Goal: Task Accomplishment & Management: Complete application form

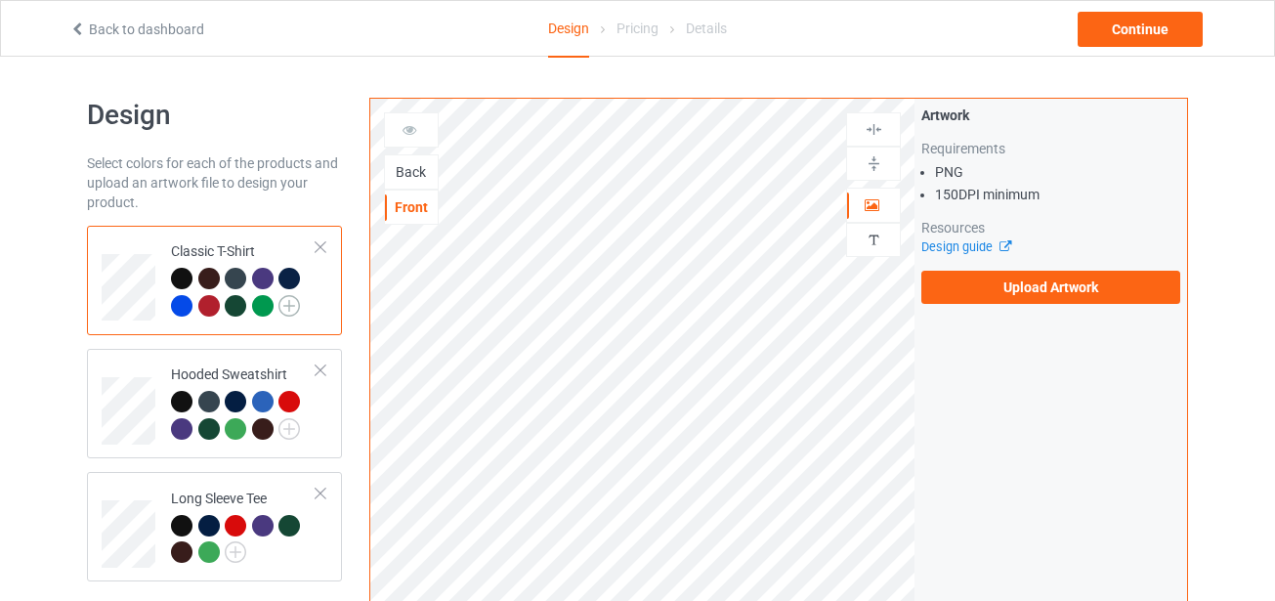
click at [288, 303] on img at bounding box center [288, 305] width 21 height 21
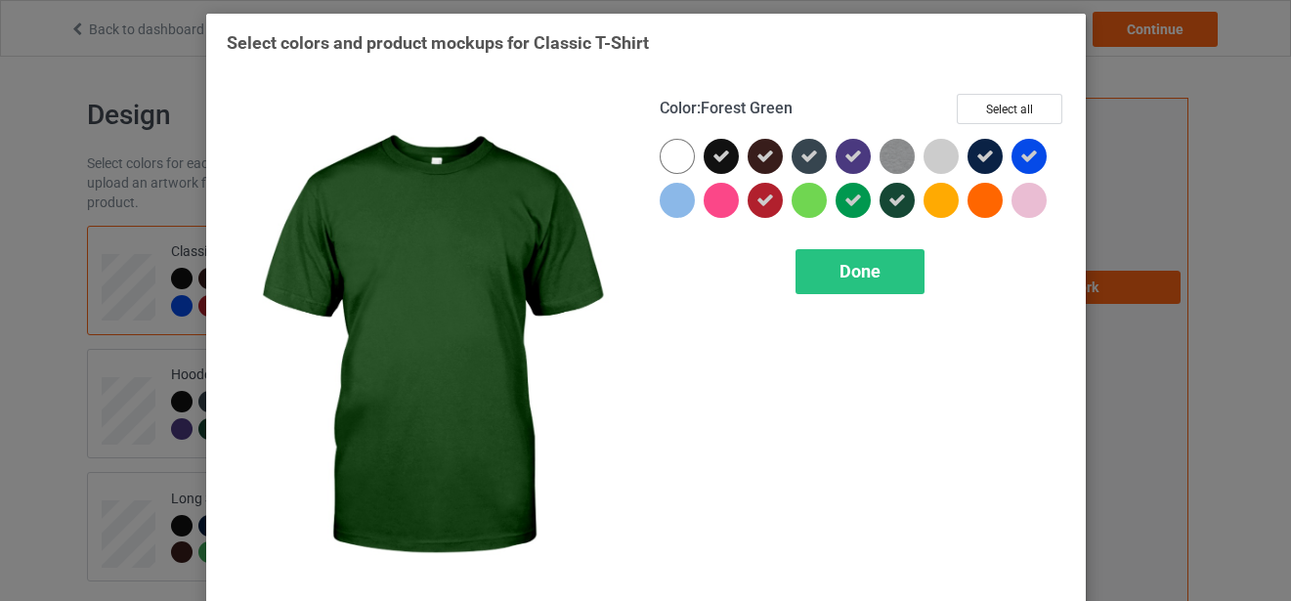
click at [888, 198] on icon at bounding box center [897, 201] width 18 height 18
click at [887, 199] on div at bounding box center [896, 200] width 35 height 35
click at [875, 268] on div "Done" at bounding box center [859, 271] width 129 height 45
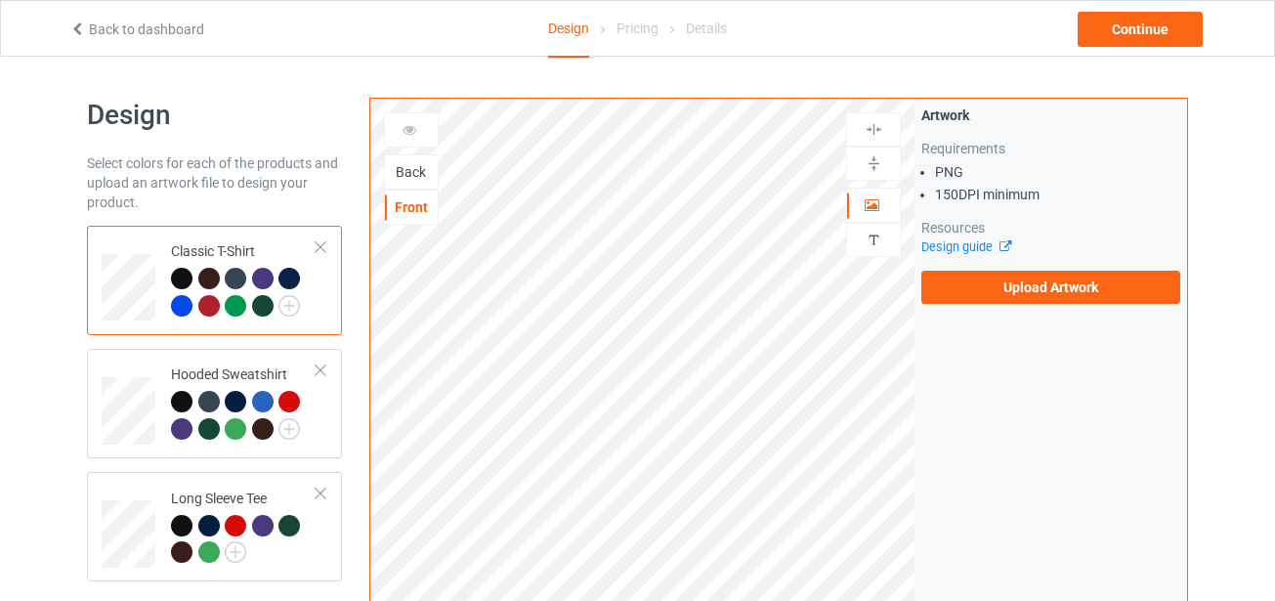
click at [276, 317] on div at bounding box center [265, 308] width 27 height 27
click at [269, 310] on div at bounding box center [262, 305] width 21 height 21
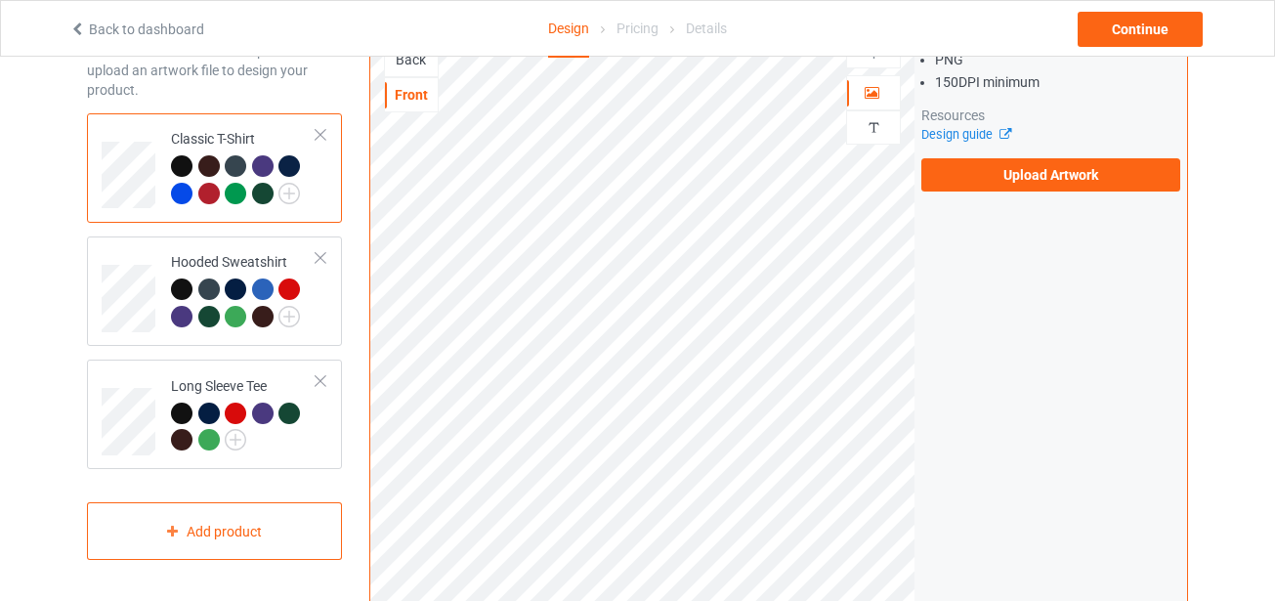
scroll to position [195, 0]
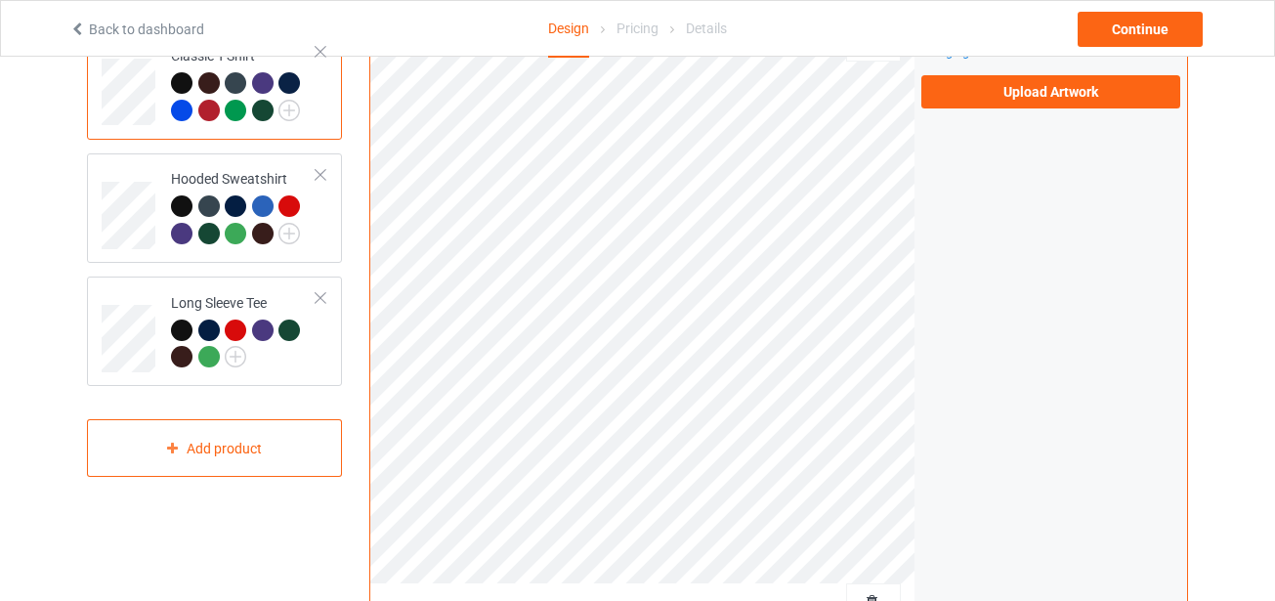
click at [264, 108] on div at bounding box center [262, 110] width 21 height 21
click at [294, 113] on img at bounding box center [288, 110] width 21 height 21
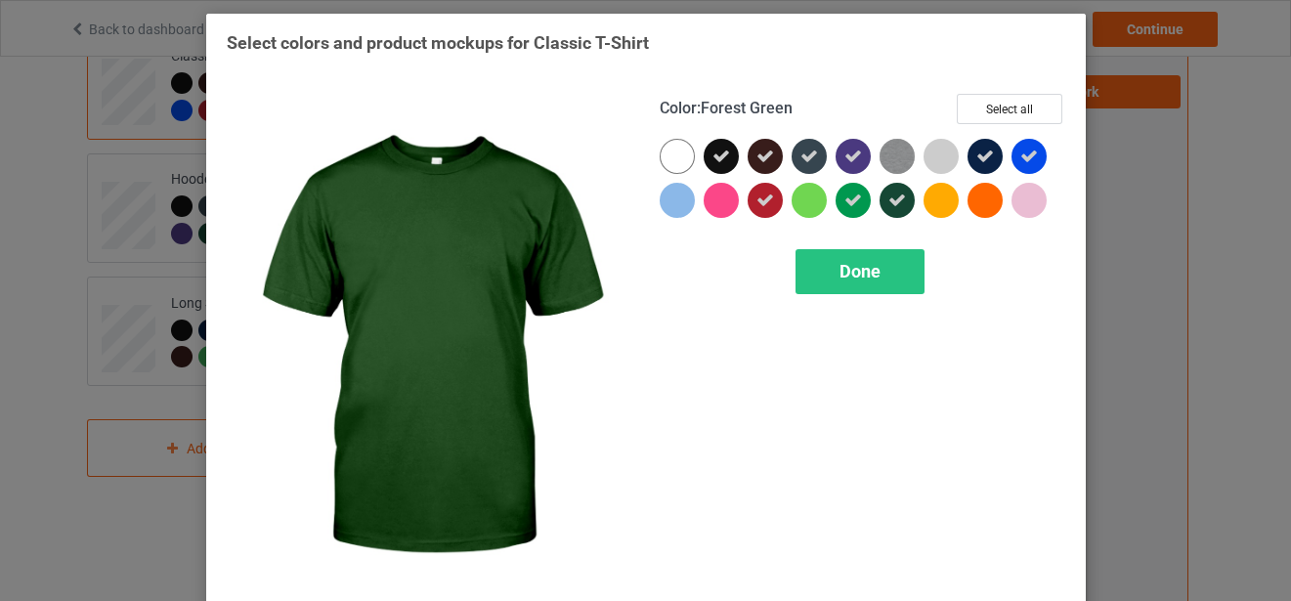
click at [891, 202] on icon at bounding box center [897, 201] width 18 height 18
click at [892, 202] on div at bounding box center [896, 200] width 35 height 35
click at [884, 267] on div "Done" at bounding box center [859, 271] width 129 height 45
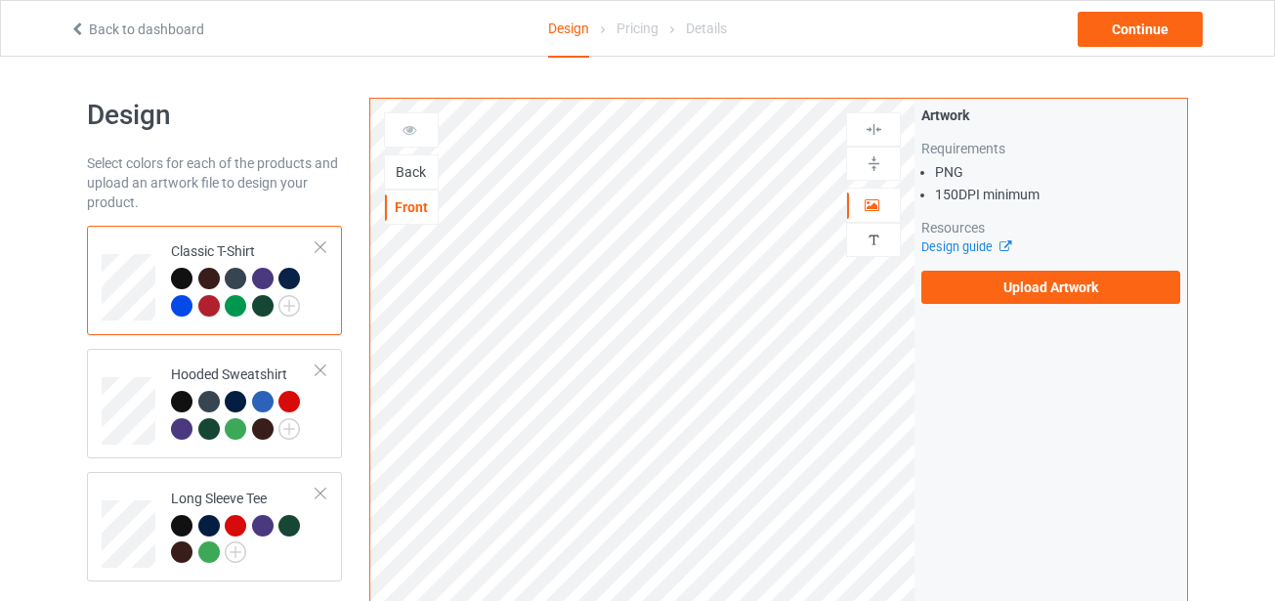
click at [401, 174] on div "Back" at bounding box center [411, 172] width 53 height 20
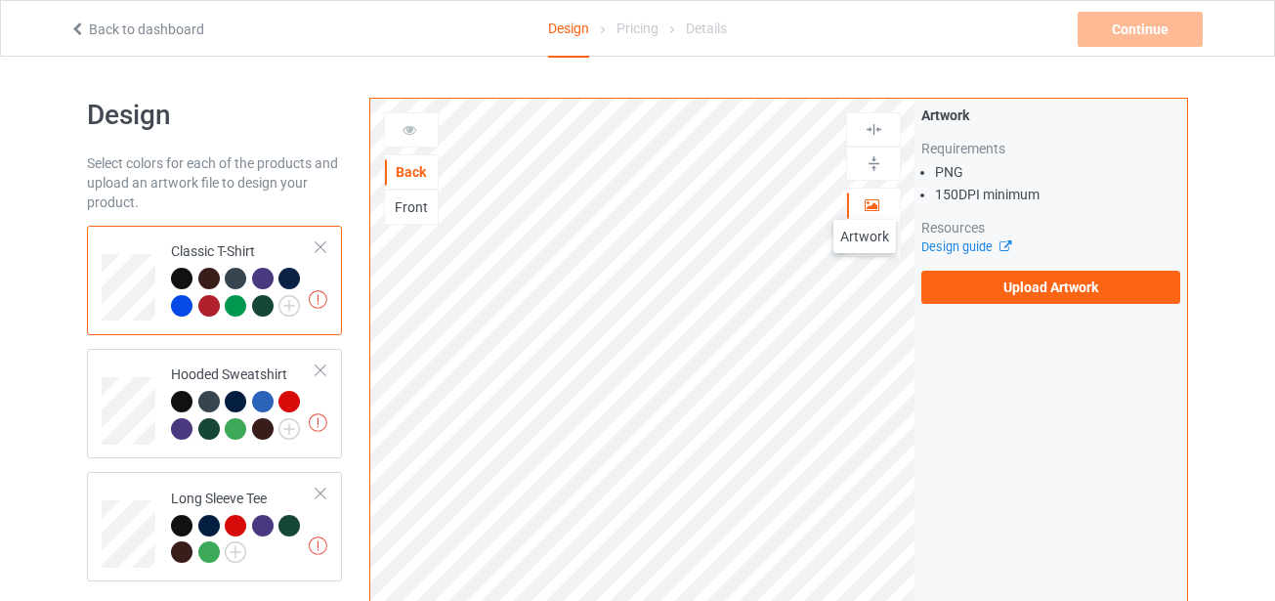
click at [865, 200] on icon at bounding box center [872, 202] width 17 height 14
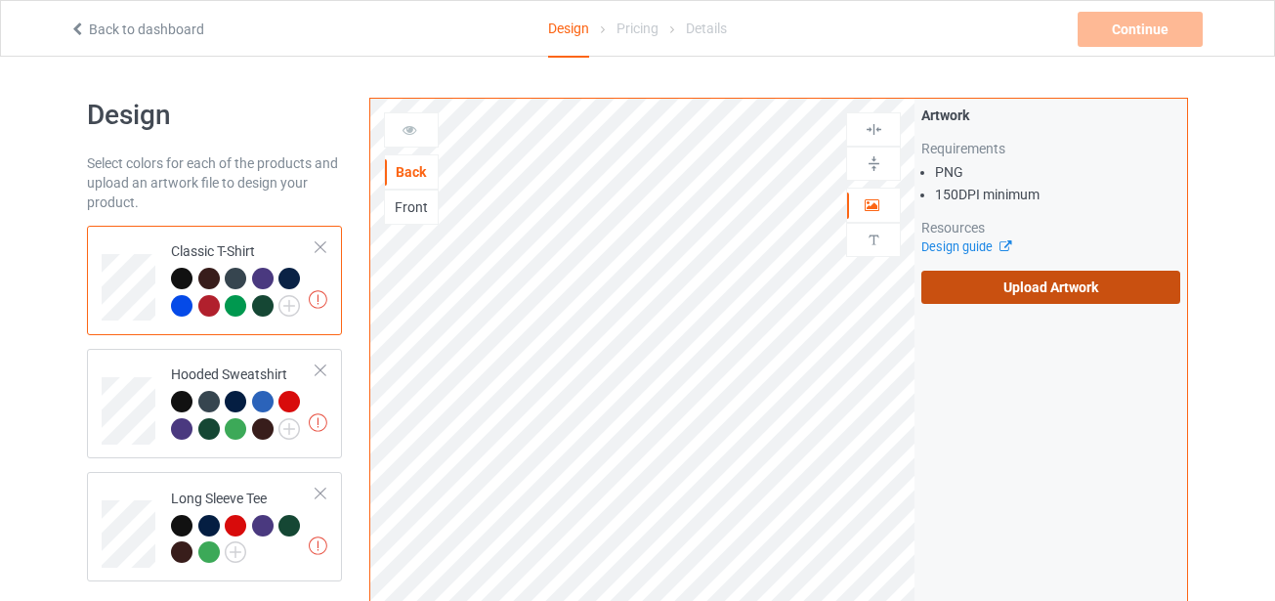
click at [973, 289] on label "Upload Artwork" at bounding box center [1050, 287] width 259 height 33
click at [0, 0] on input "Upload Artwork" at bounding box center [0, 0] width 0 height 0
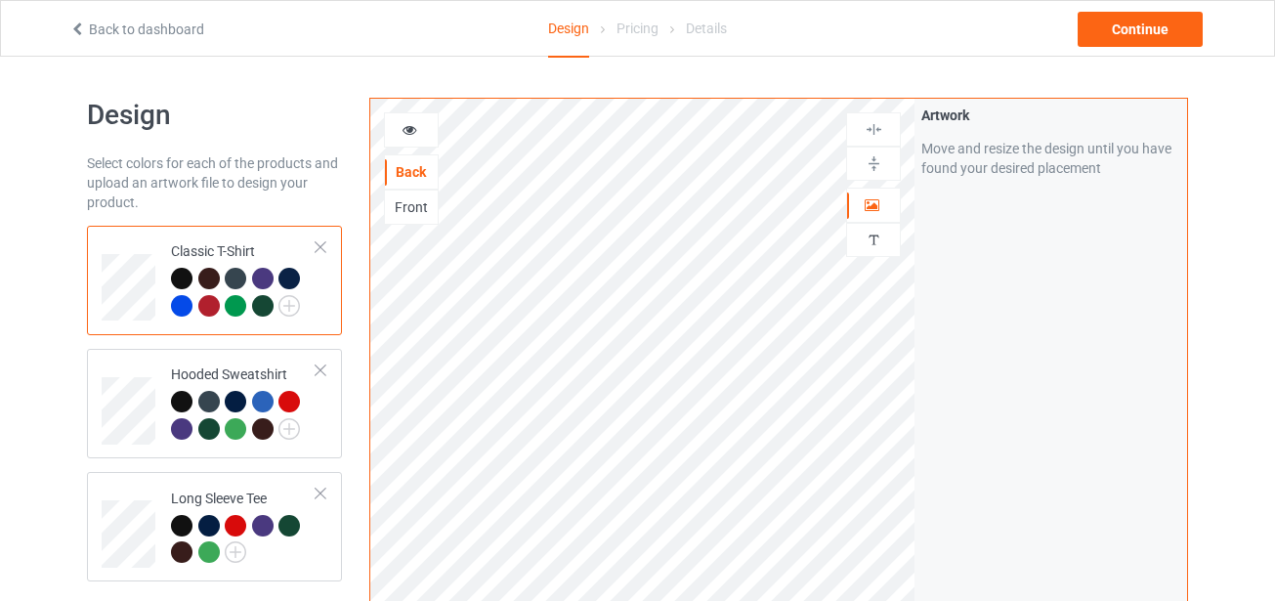
click at [262, 308] on div at bounding box center [262, 305] width 21 height 21
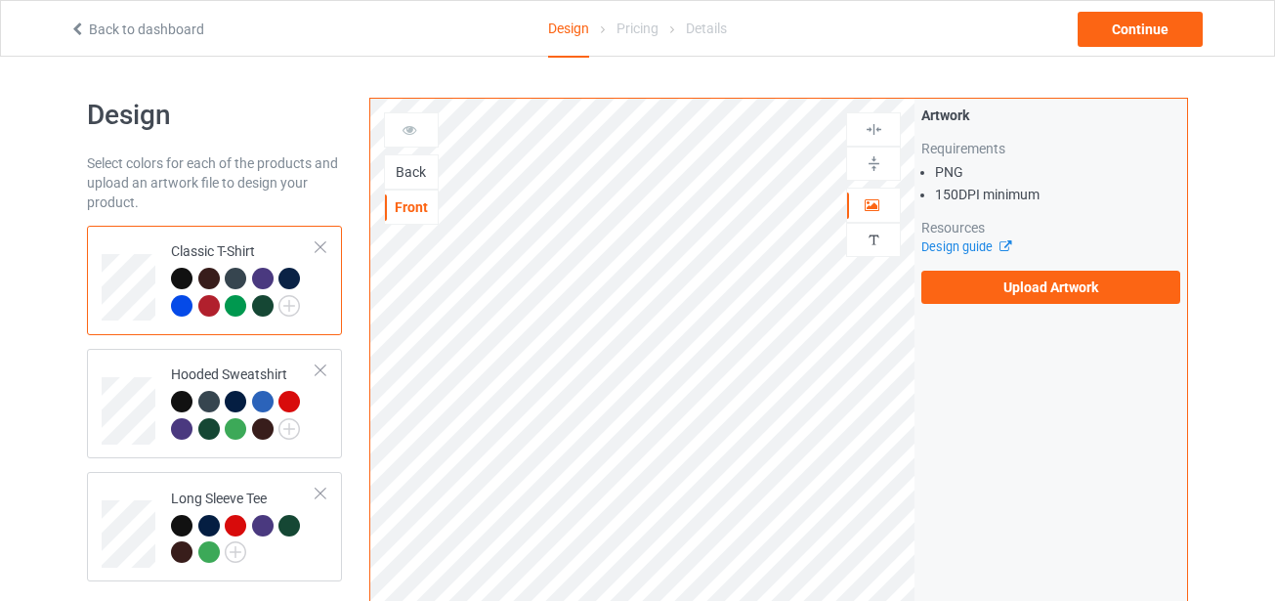
click at [405, 174] on div "Back" at bounding box center [411, 172] width 53 height 20
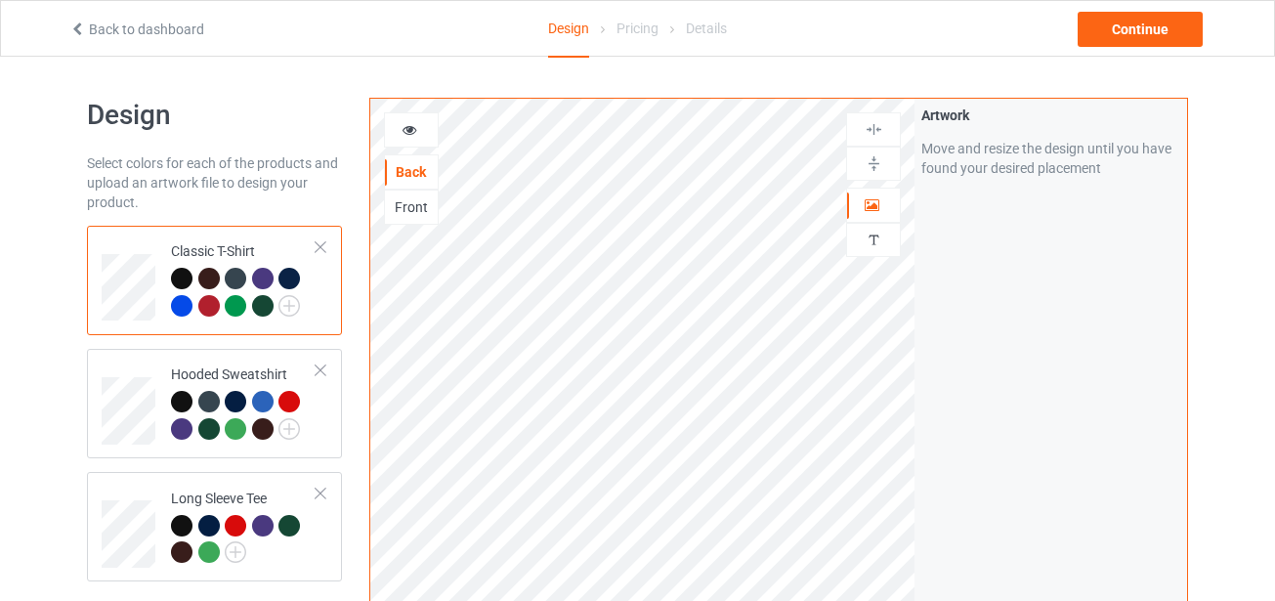
click at [180, 305] on div at bounding box center [181, 305] width 21 height 21
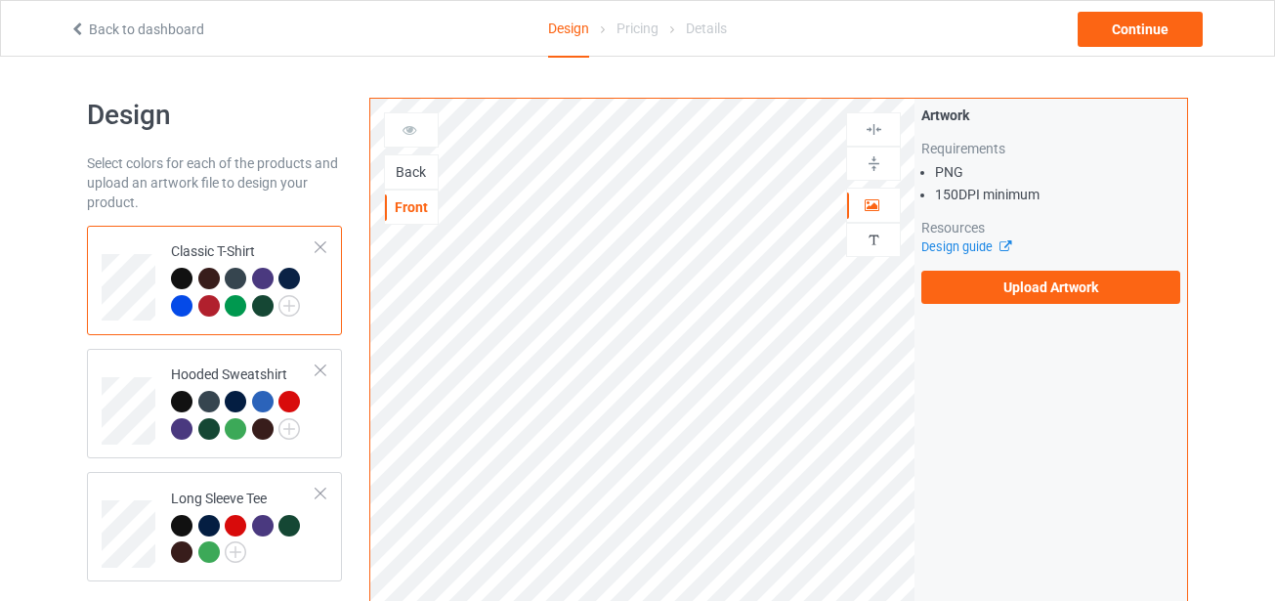
click at [397, 174] on div "Back" at bounding box center [411, 172] width 53 height 20
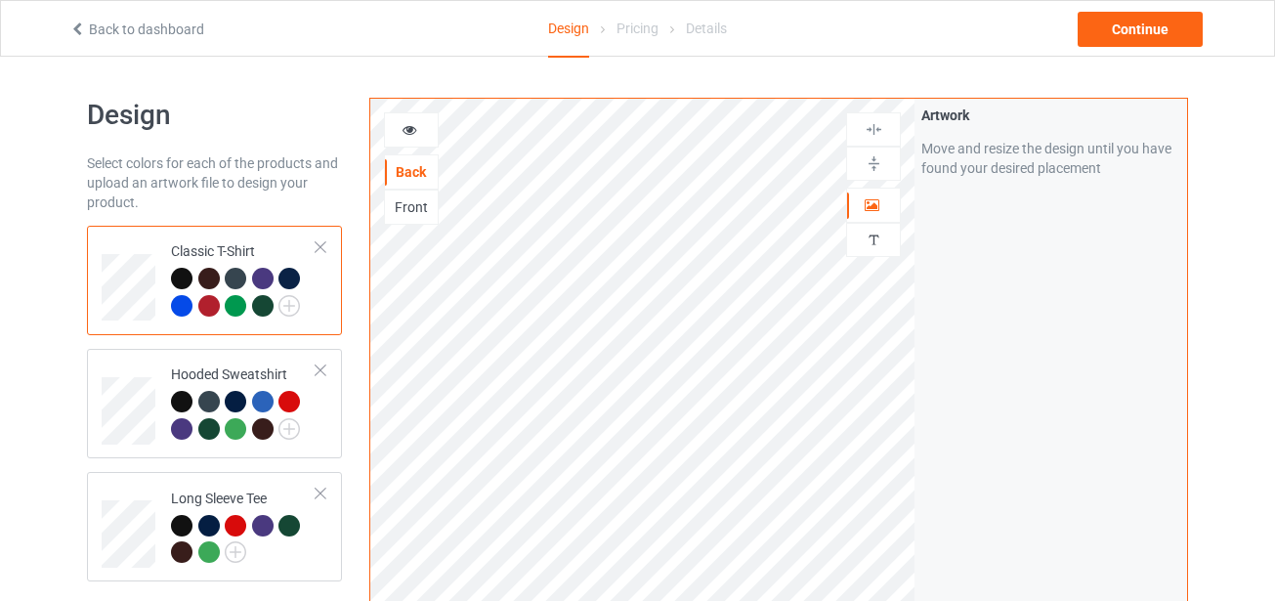
click at [260, 308] on div at bounding box center [262, 305] width 21 height 21
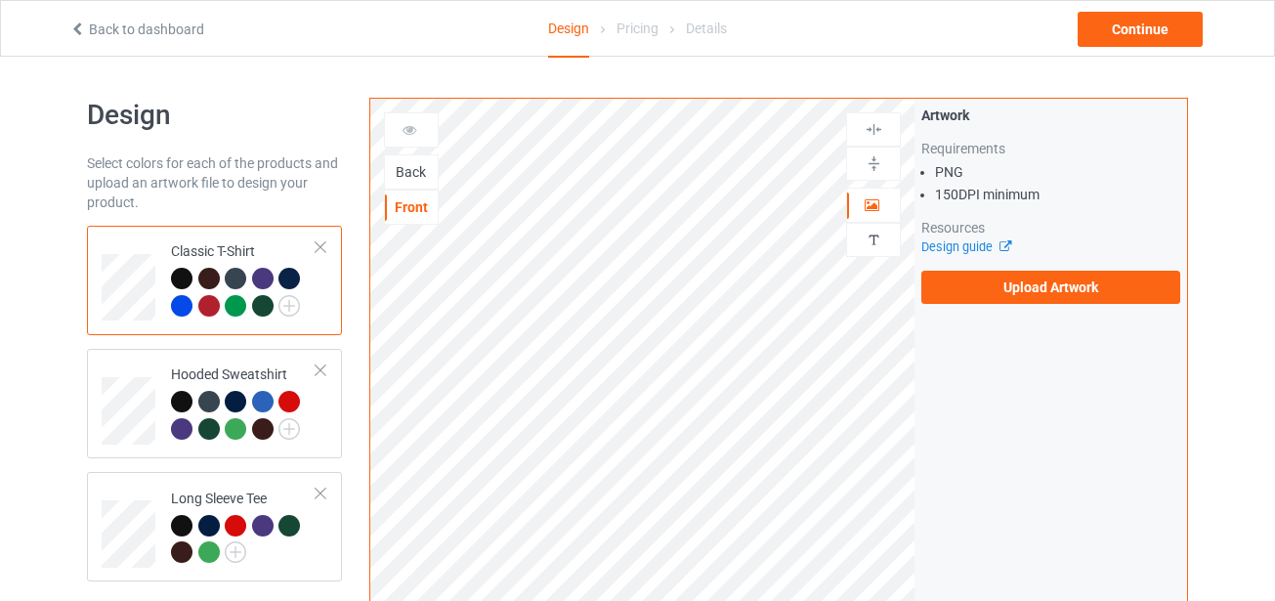
click at [407, 169] on div "Back" at bounding box center [411, 172] width 53 height 20
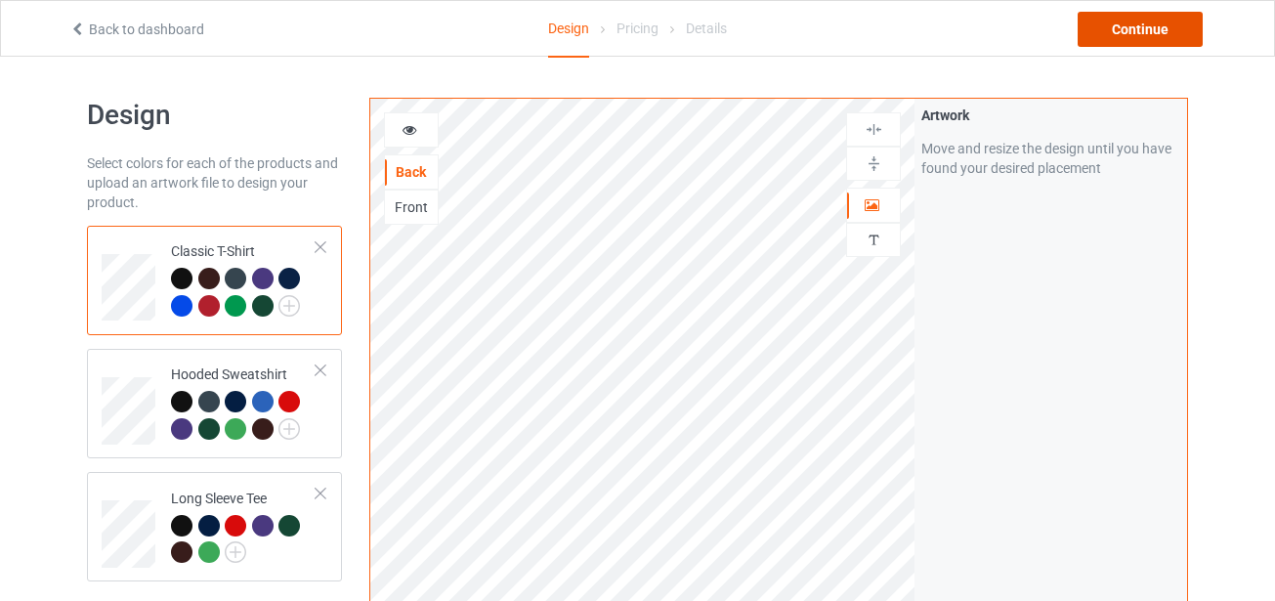
click at [1131, 24] on div "Continue" at bounding box center [1140, 29] width 125 height 35
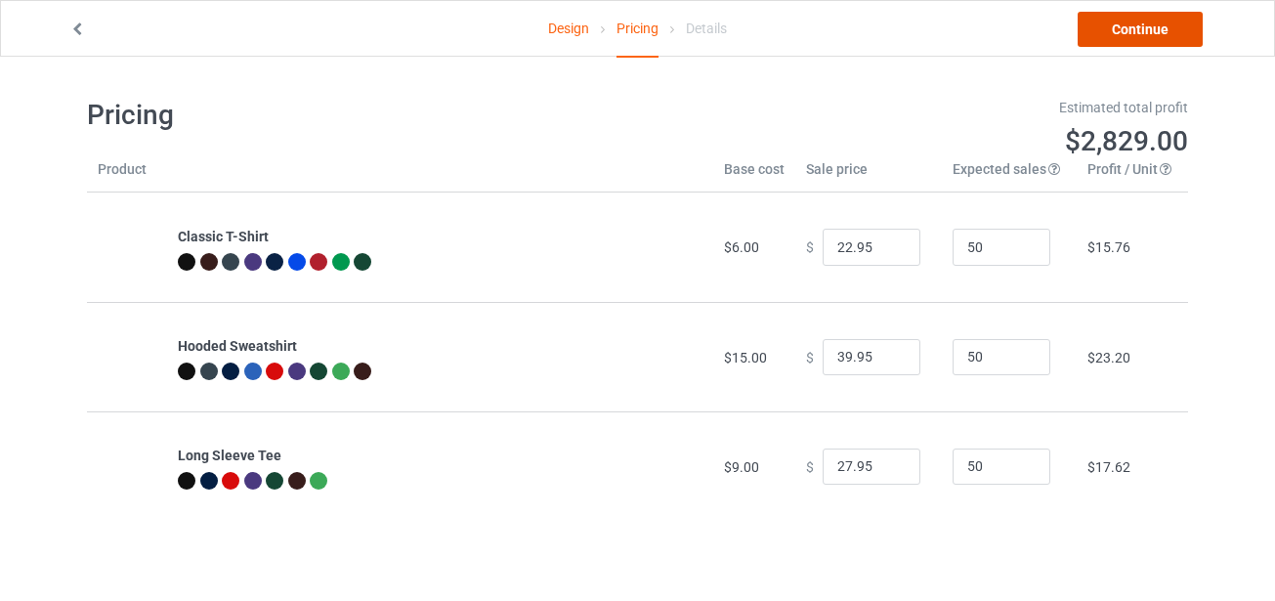
click at [1136, 29] on link "Continue" at bounding box center [1140, 29] width 125 height 35
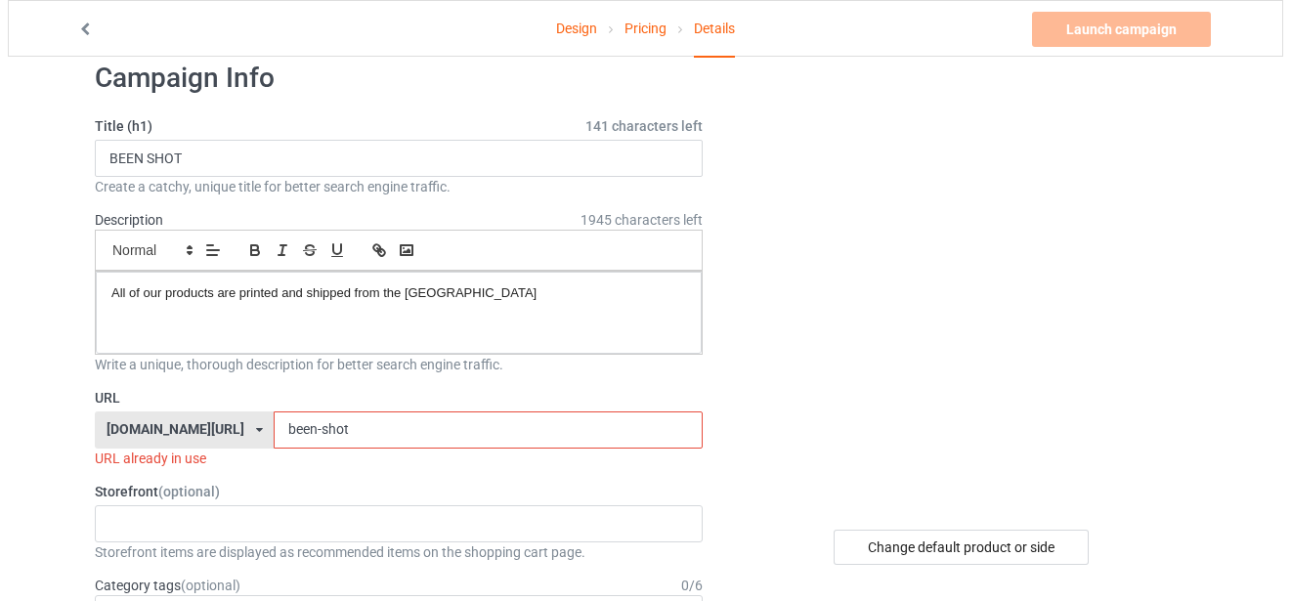
scroll to position [195, 0]
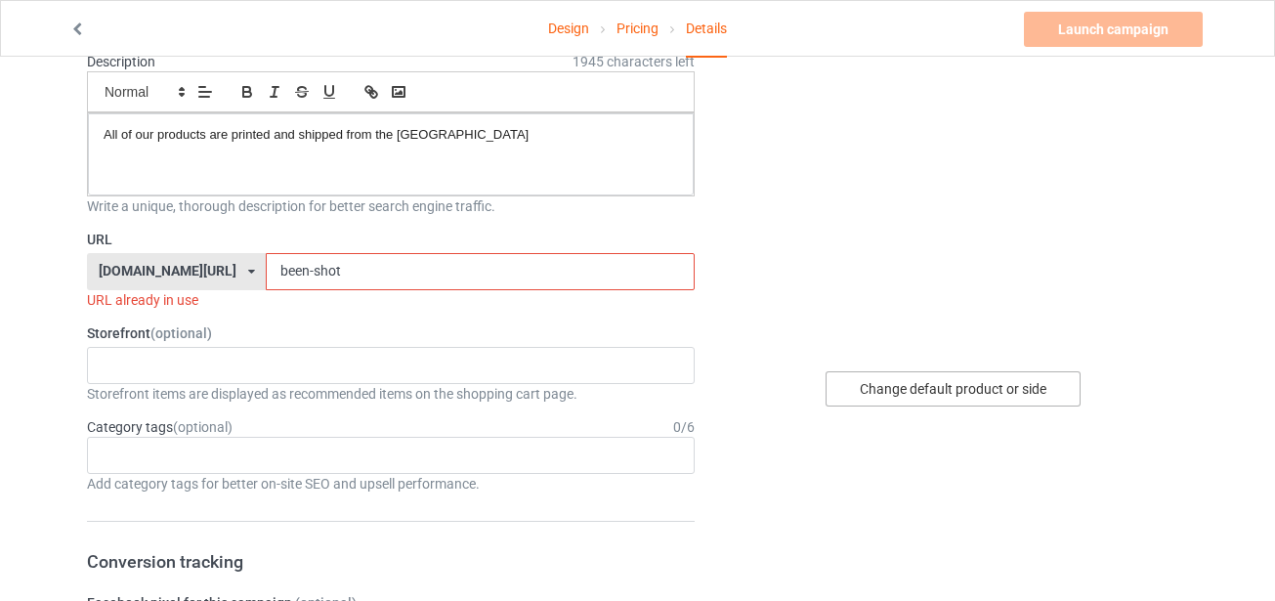
click at [990, 400] on div "Change default product or side" at bounding box center [953, 388] width 255 height 35
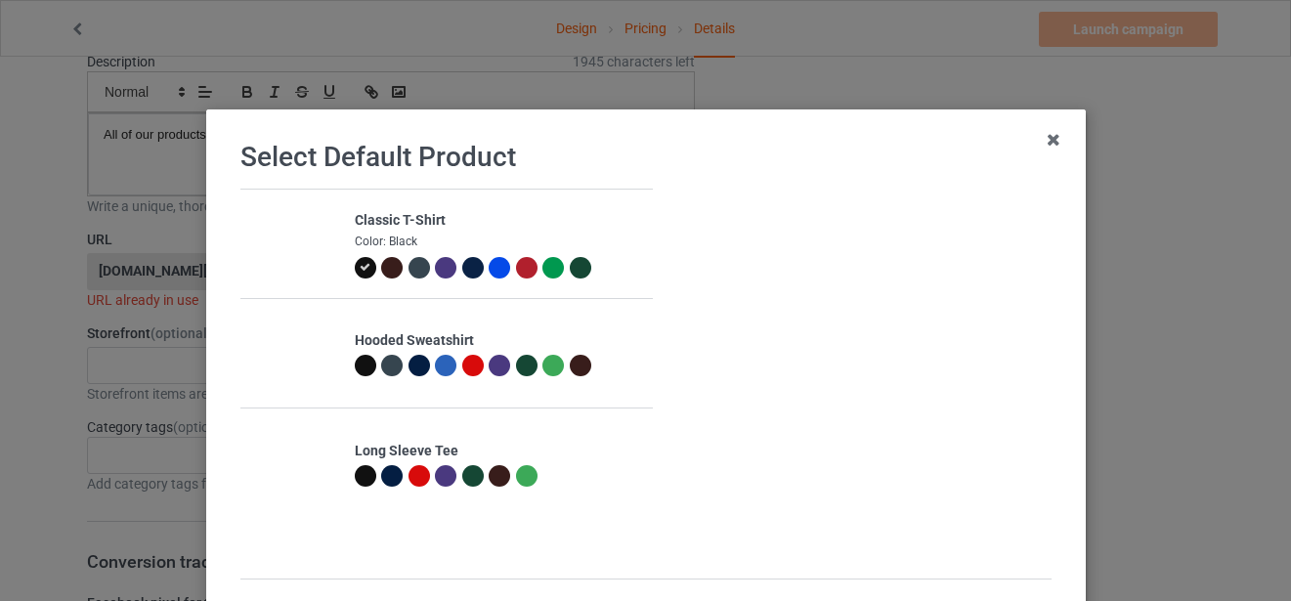
click at [569, 267] on div at bounding box center [579, 267] width 21 height 21
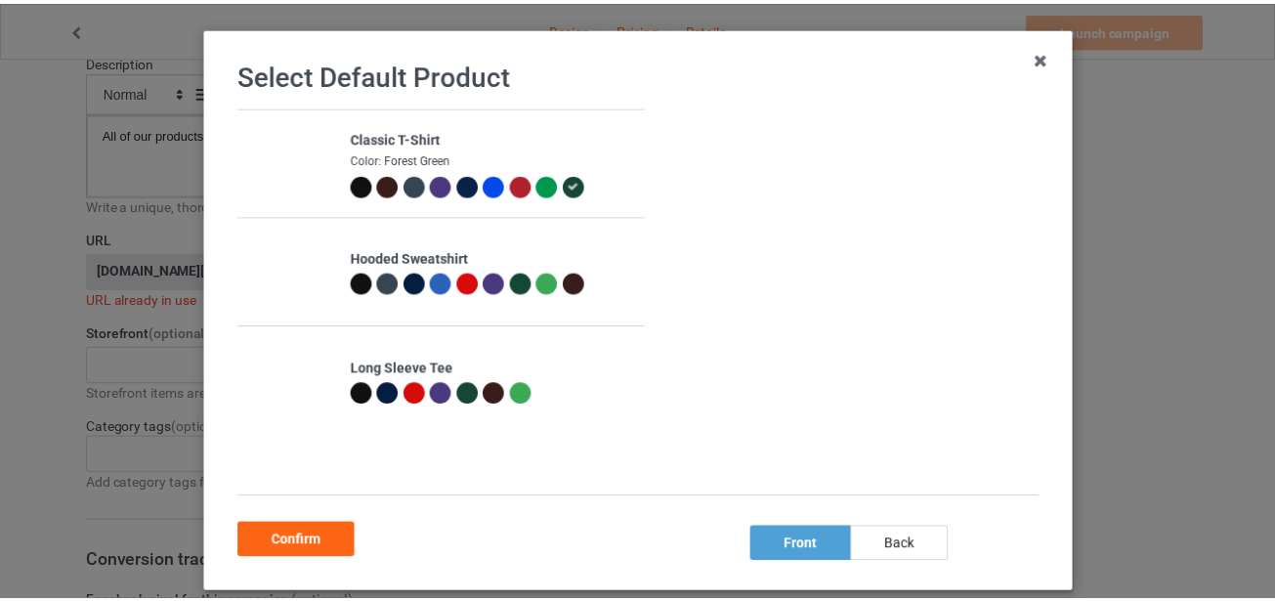
scroll to position [184, 0]
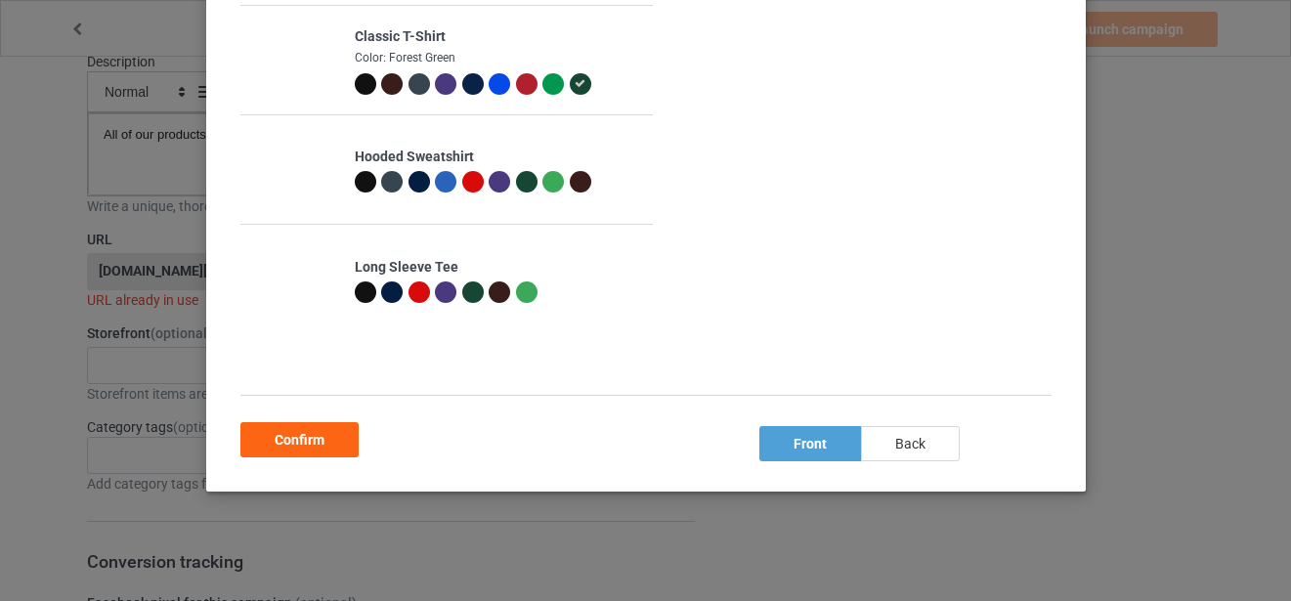
click at [932, 444] on div "back" at bounding box center [909, 443] width 99 height 35
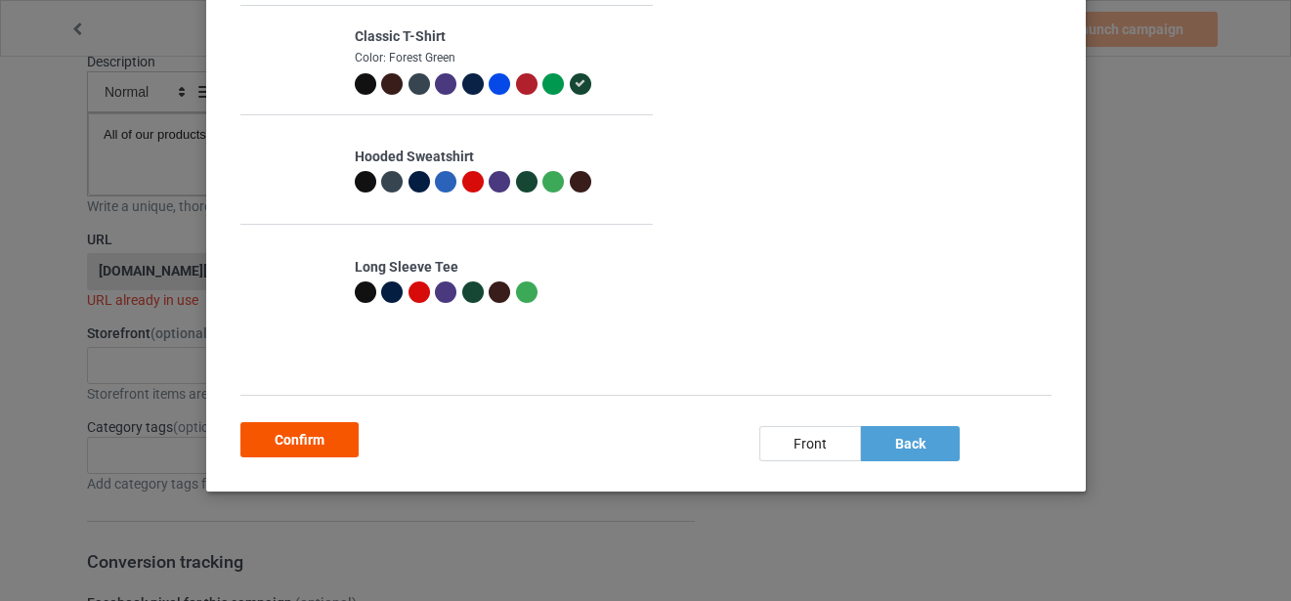
click at [294, 433] on div "Confirm" at bounding box center [299, 439] width 118 height 35
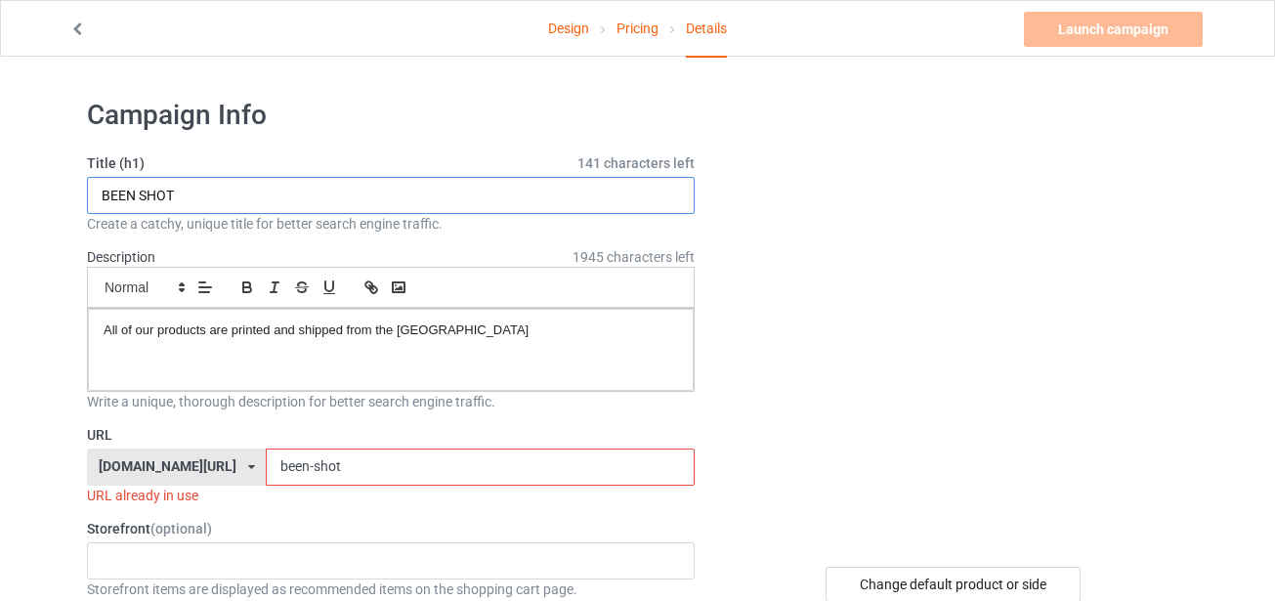
drag, startPoint x: 257, startPoint y: 194, endPoint x: 0, endPoint y: 100, distance: 273.9
type input "ONLY YOU"
click at [338, 474] on input "been-shot" at bounding box center [480, 466] width 428 height 37
drag, startPoint x: 320, startPoint y: 471, endPoint x: 0, endPoint y: 466, distance: 320.5
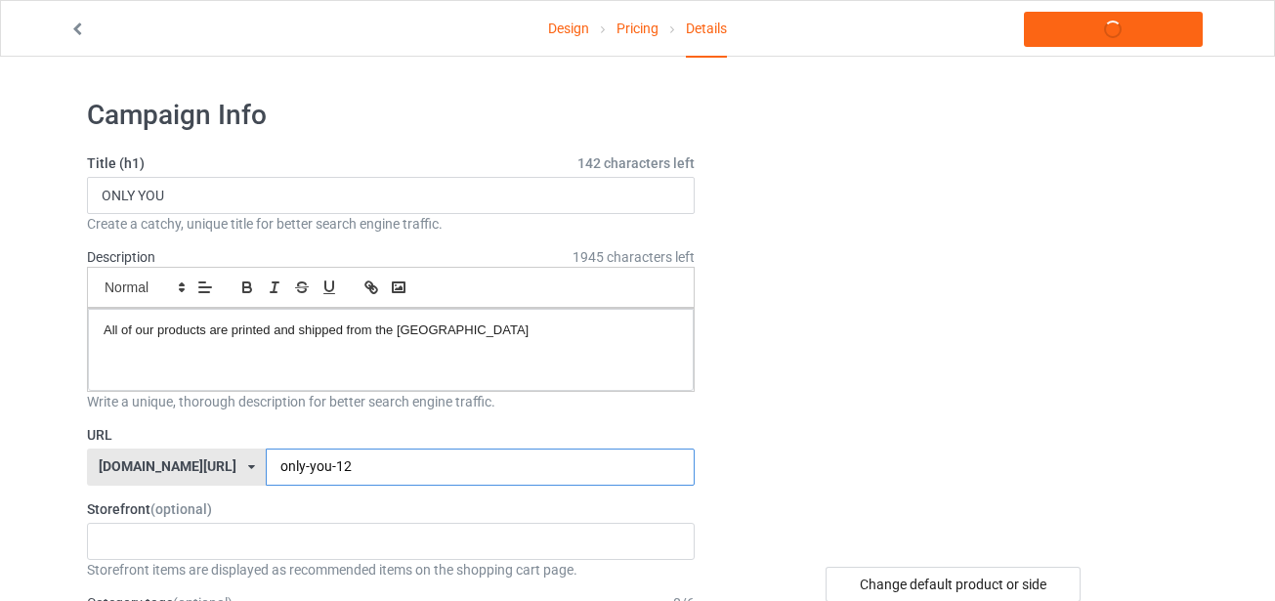
type input "only-you-12"
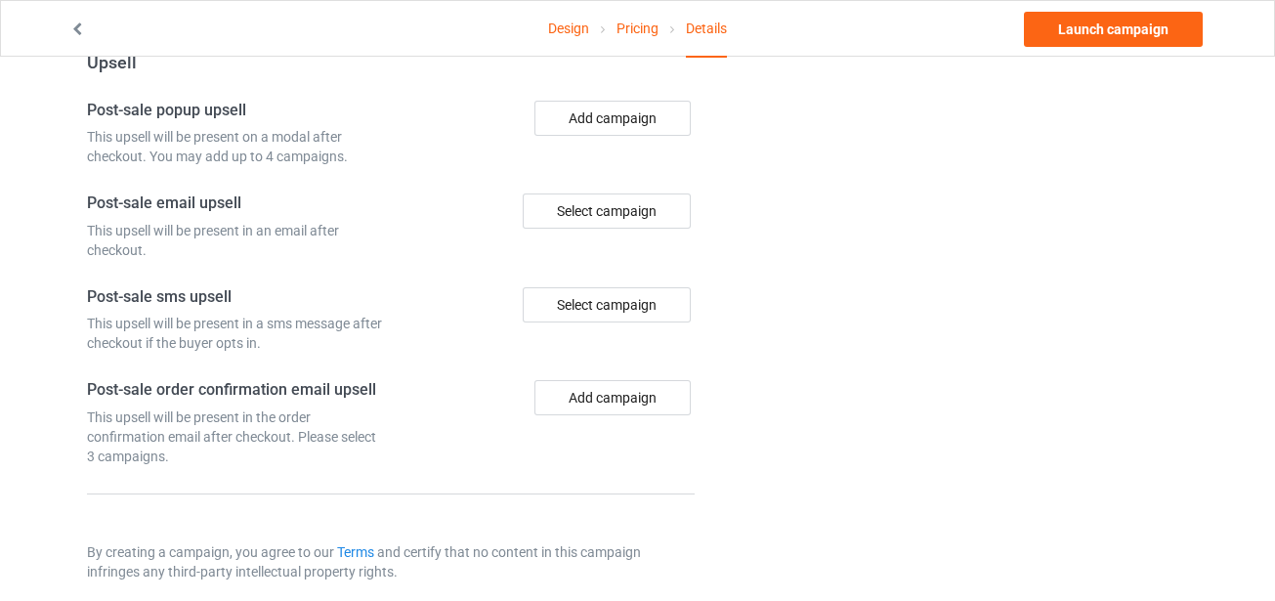
scroll to position [1481, 0]
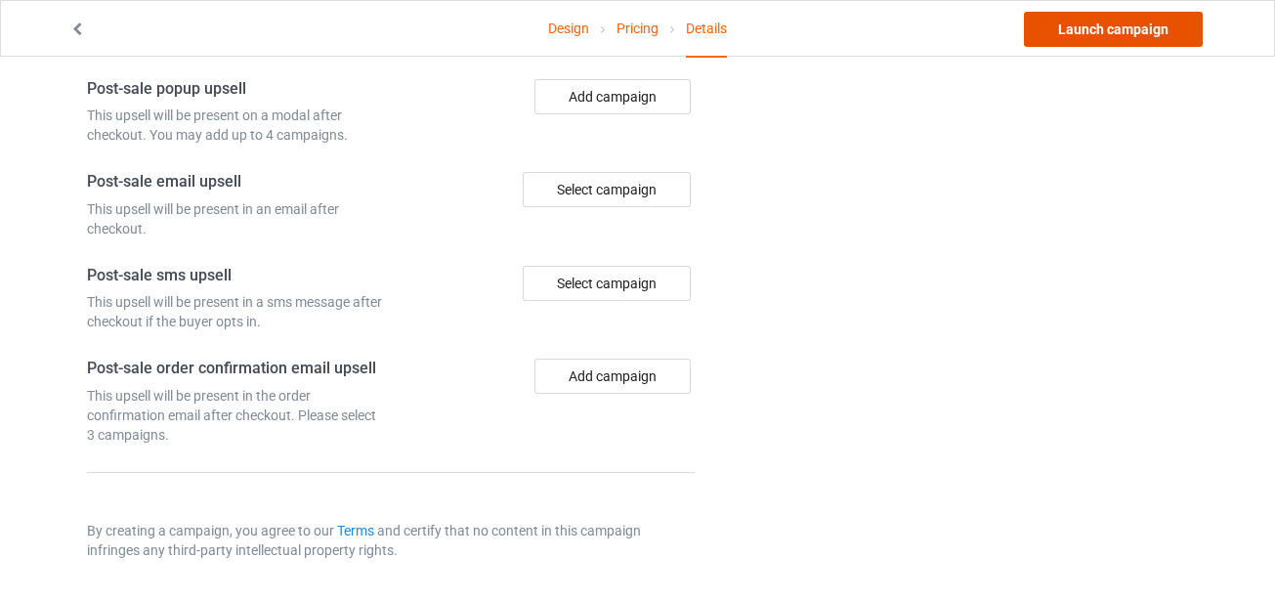
click at [1100, 19] on link "Launch campaign" at bounding box center [1113, 29] width 179 height 35
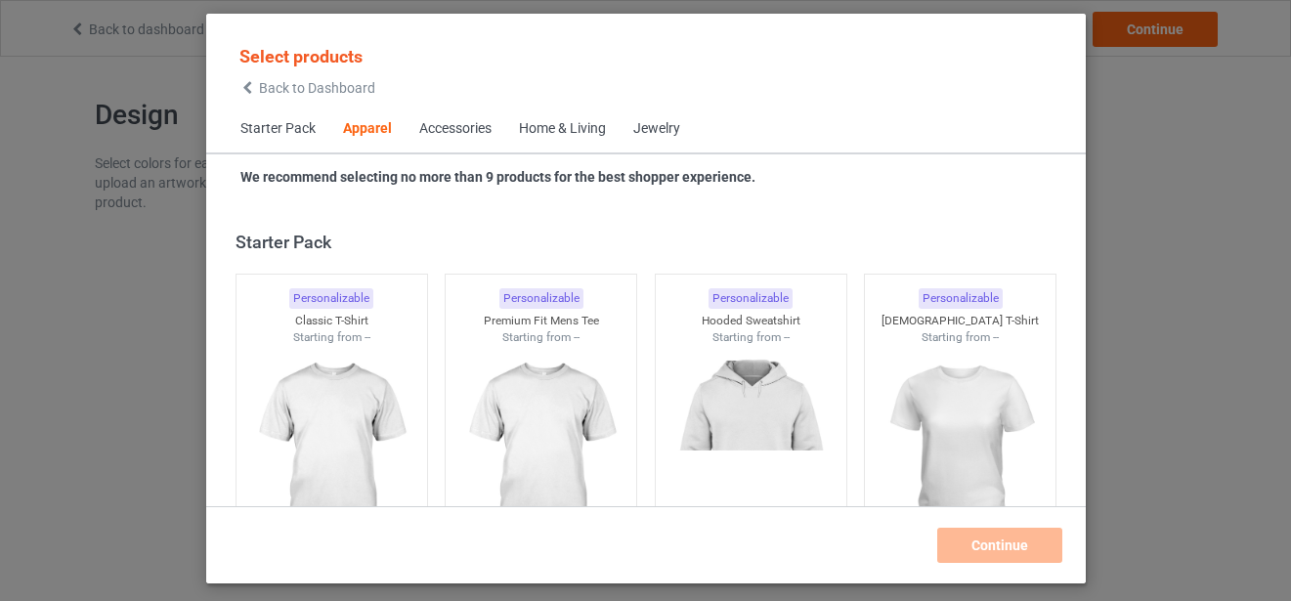
scroll to position [728, 0]
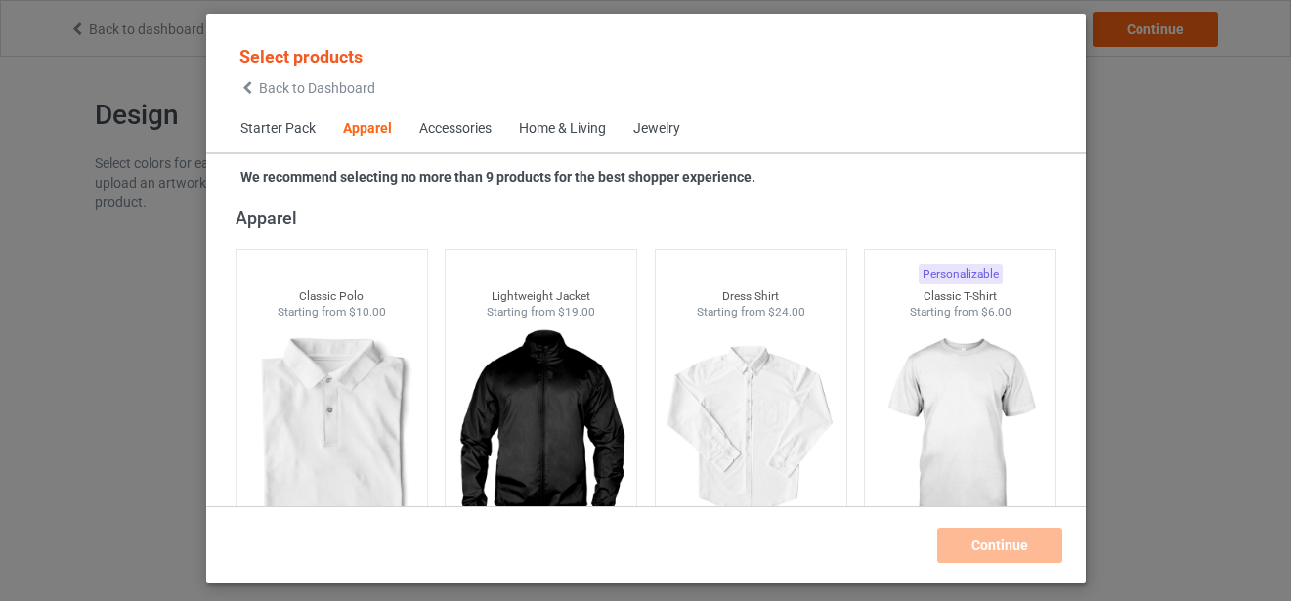
click at [1183, 182] on div "Select products Back to Dashboard Starter Pack Apparel Accessories Home & Livin…" at bounding box center [645, 300] width 1291 height 601
click at [249, 85] on icon at bounding box center [247, 88] width 17 height 14
